Goal: Task Accomplishment & Management: Manage account settings

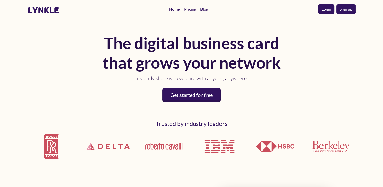
click at [326, 8] on link "Login" at bounding box center [326, 9] width 16 height 10
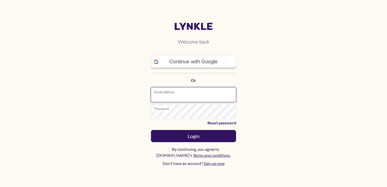
click at [190, 94] on input "Email address" at bounding box center [193, 94] width 85 height 15
click at [299, 85] on main "[PERSON_NAME] Welcome back Continue with Google Or Email address Password Reset…" at bounding box center [193, 93] width 387 height 187
click at [189, 100] on input "Email address" at bounding box center [193, 94] width 85 height 15
click at [306, 112] on main "[PERSON_NAME] Welcome back Continue with Google Or Email address Password Reset…" at bounding box center [193, 93] width 387 height 187
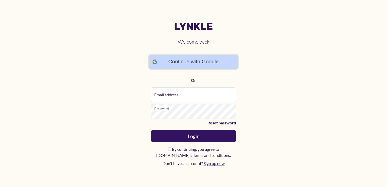
click at [193, 63] on link "Continue with Google" at bounding box center [193, 62] width 88 height 14
